Goal: Task Accomplishment & Management: Manage account settings

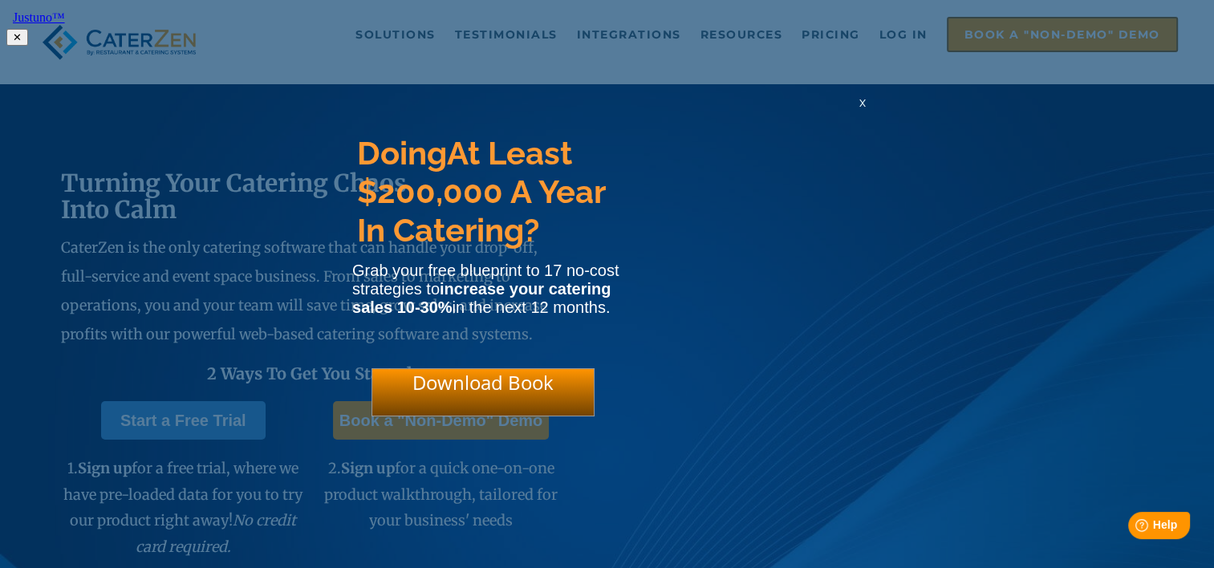
click at [890, 39] on html "Justuno™ ✕ Doing At Least $200,000 A Year In Catering? Grab your free blueprint…" at bounding box center [607, 26] width 1214 height 52
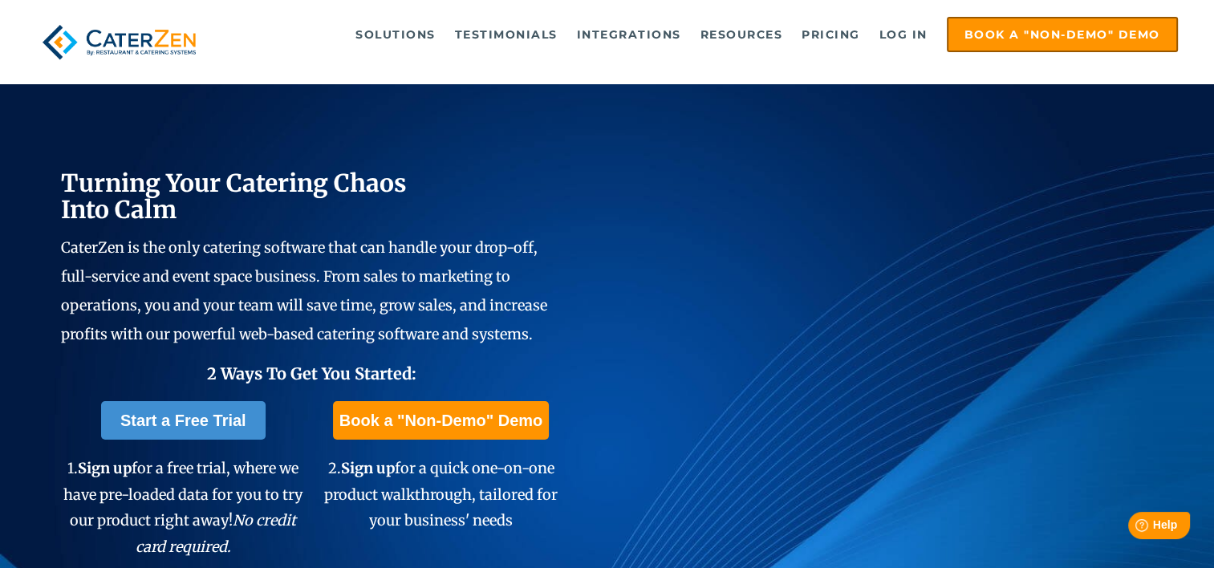
click at [890, 39] on link "Log in" at bounding box center [903, 34] width 64 height 32
click at [895, 35] on link "Log in" at bounding box center [903, 34] width 64 height 32
